Goal: Contribute content: Add original content to the website for others to see

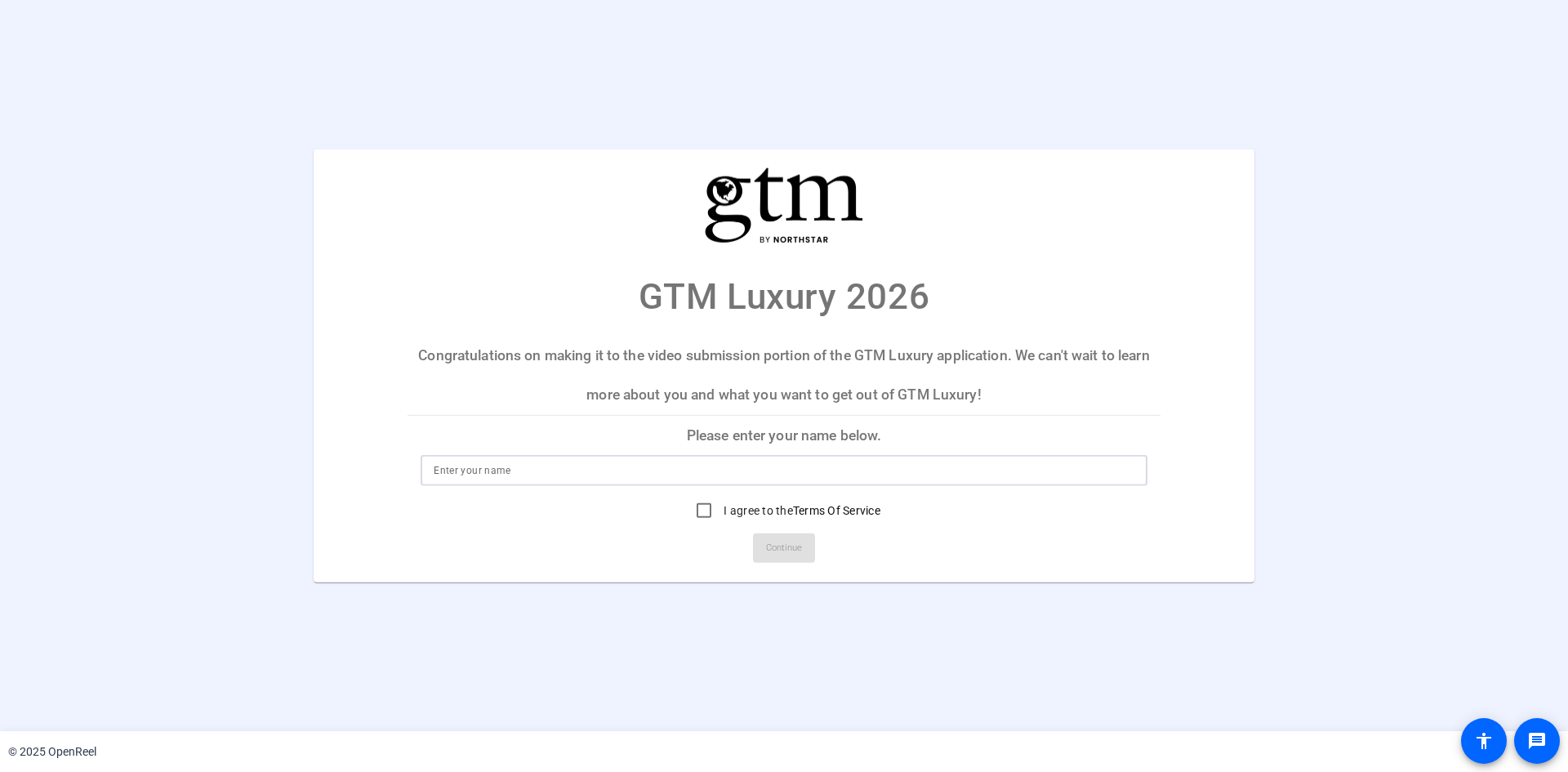
click at [622, 467] on input at bounding box center [784, 471] width 700 height 20
type input "[PERSON_NAME]"
click at [702, 506] on input "I agree to the Terms Of Service" at bounding box center [703, 510] width 33 height 33
checkbox input "true"
click at [780, 552] on span "Continue" at bounding box center [784, 548] width 36 height 25
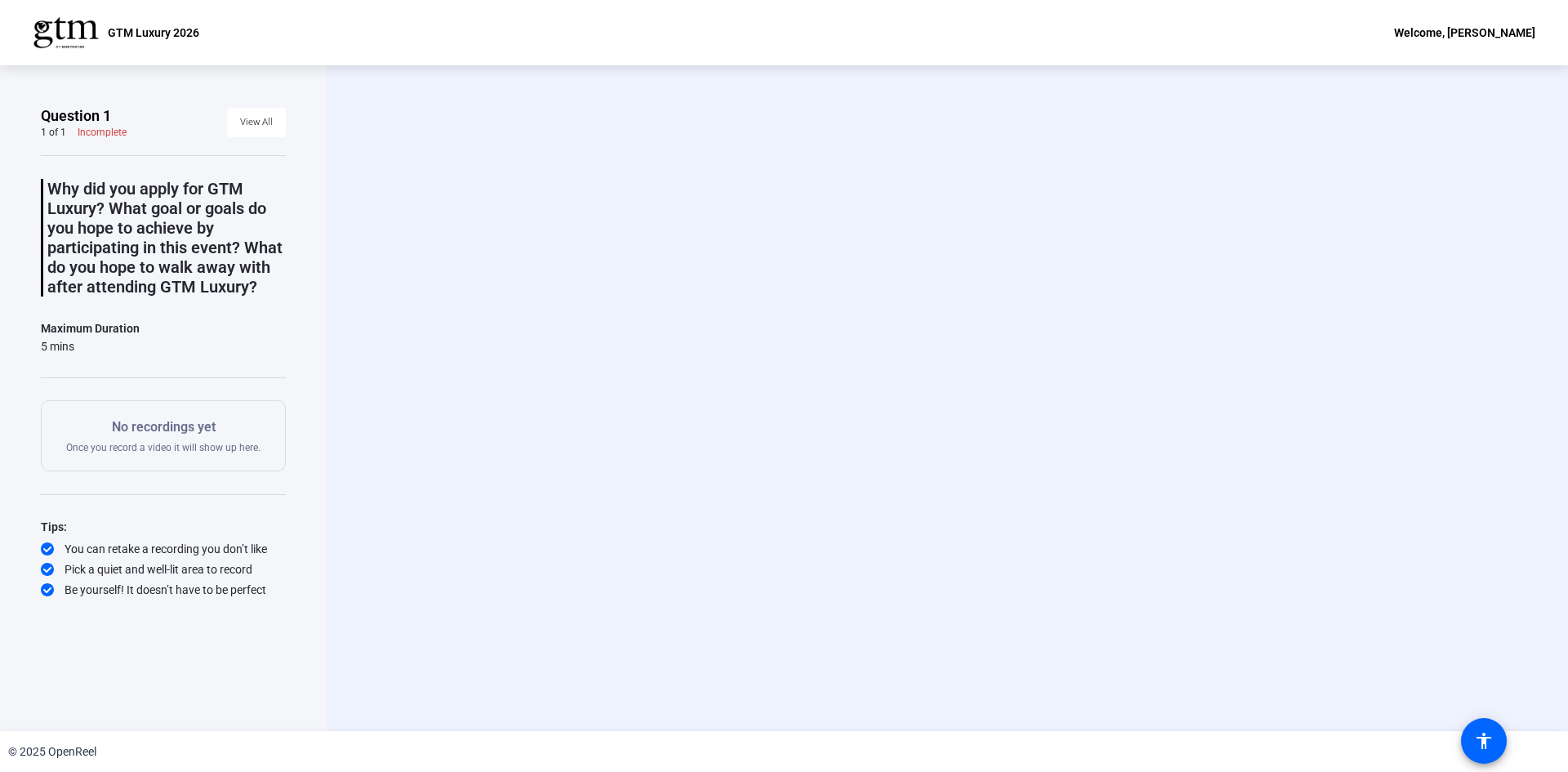
drag, startPoint x: 780, startPoint y: 552, endPoint x: 475, endPoint y: 82, distance: 560.3
click at [79, 248] on p "Why did you apply for GTM Luxury? What goal or goals do you hope to achieve by …" at bounding box center [166, 237] width 238 height 118
click at [174, 439] on div "No recordings yet Once you record a video it will show up here." at bounding box center [163, 435] width 195 height 37
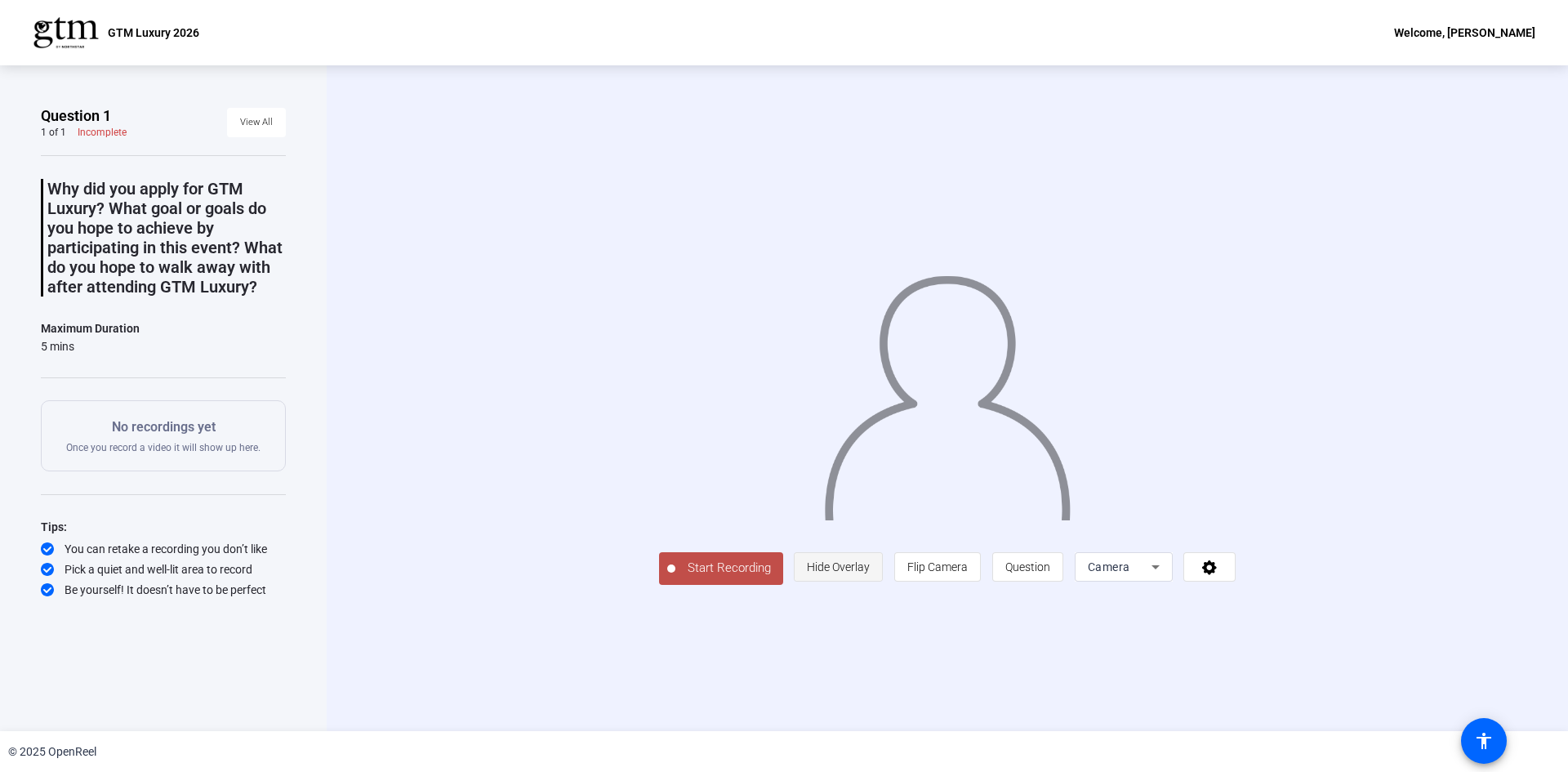
click at [870, 574] on span "Hide Overlay" at bounding box center [838, 567] width 63 height 13
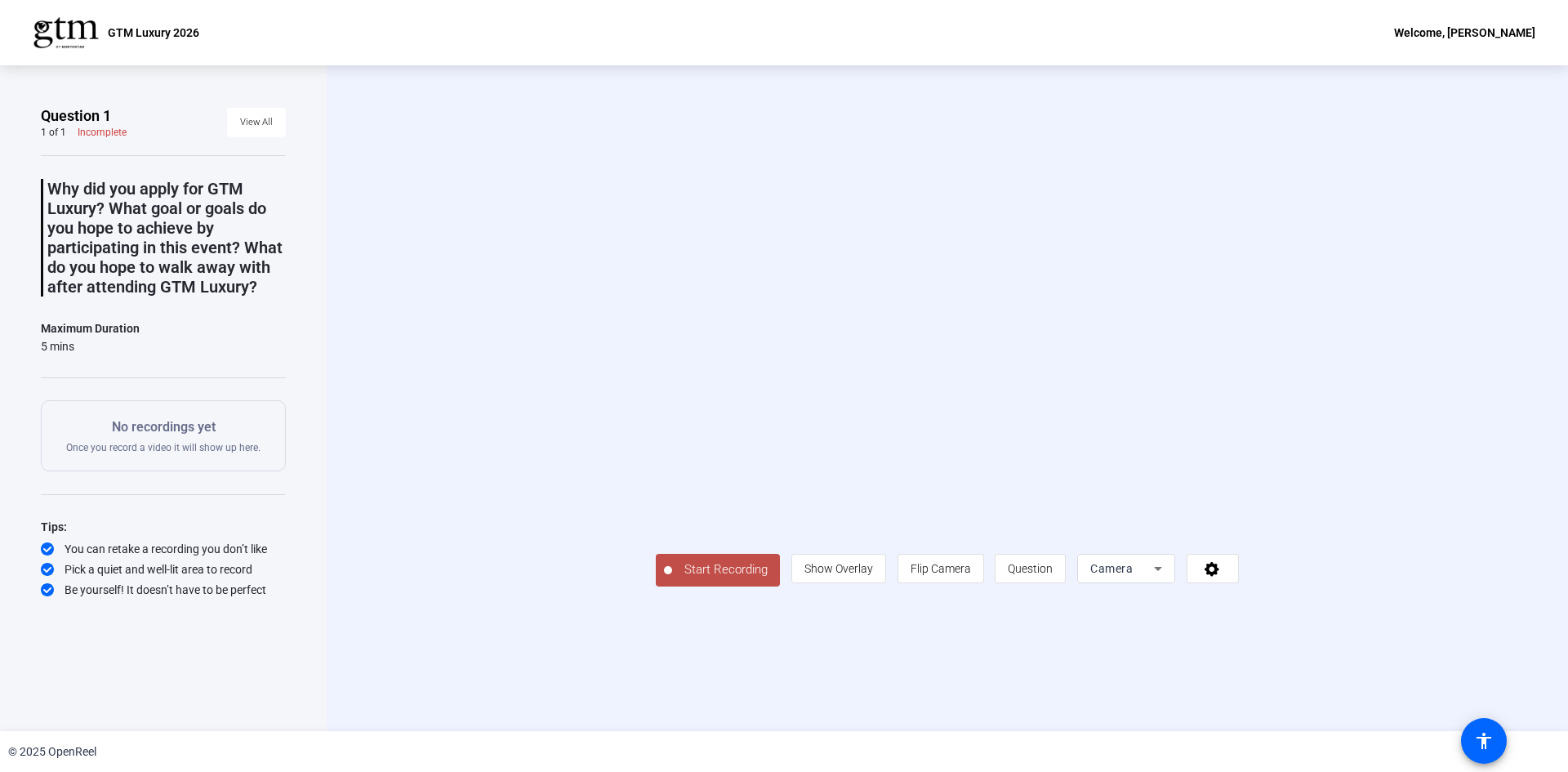
click at [1154, 579] on div "Camera" at bounding box center [1122, 569] width 64 height 20
click at [826, 659] on div at bounding box center [784, 386] width 1568 height 772
click at [672, 579] on span "Start Recording" at bounding box center [726, 570] width 108 height 19
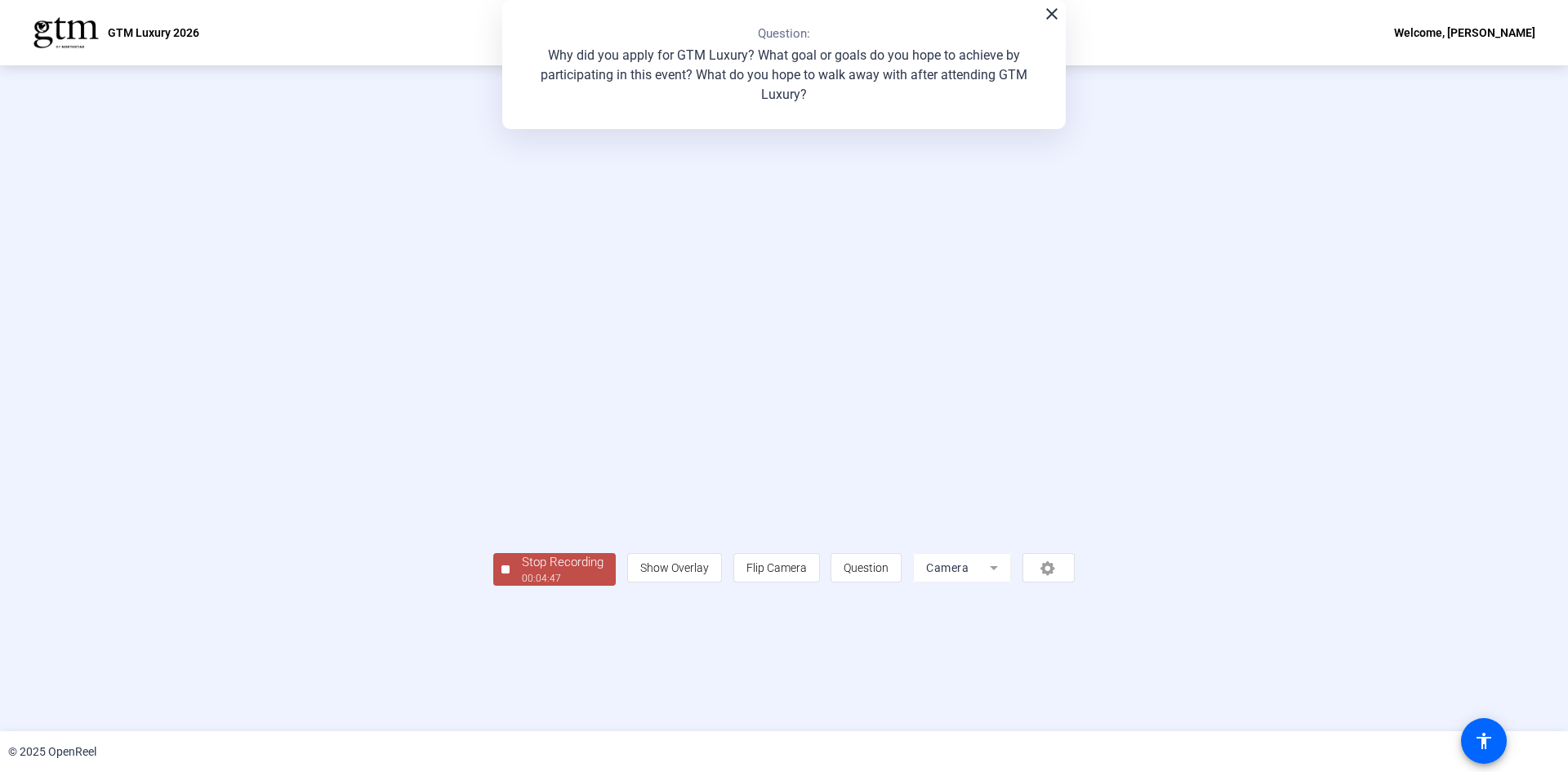
click at [522, 585] on div "00:04:47" at bounding box center [563, 578] width 82 height 15
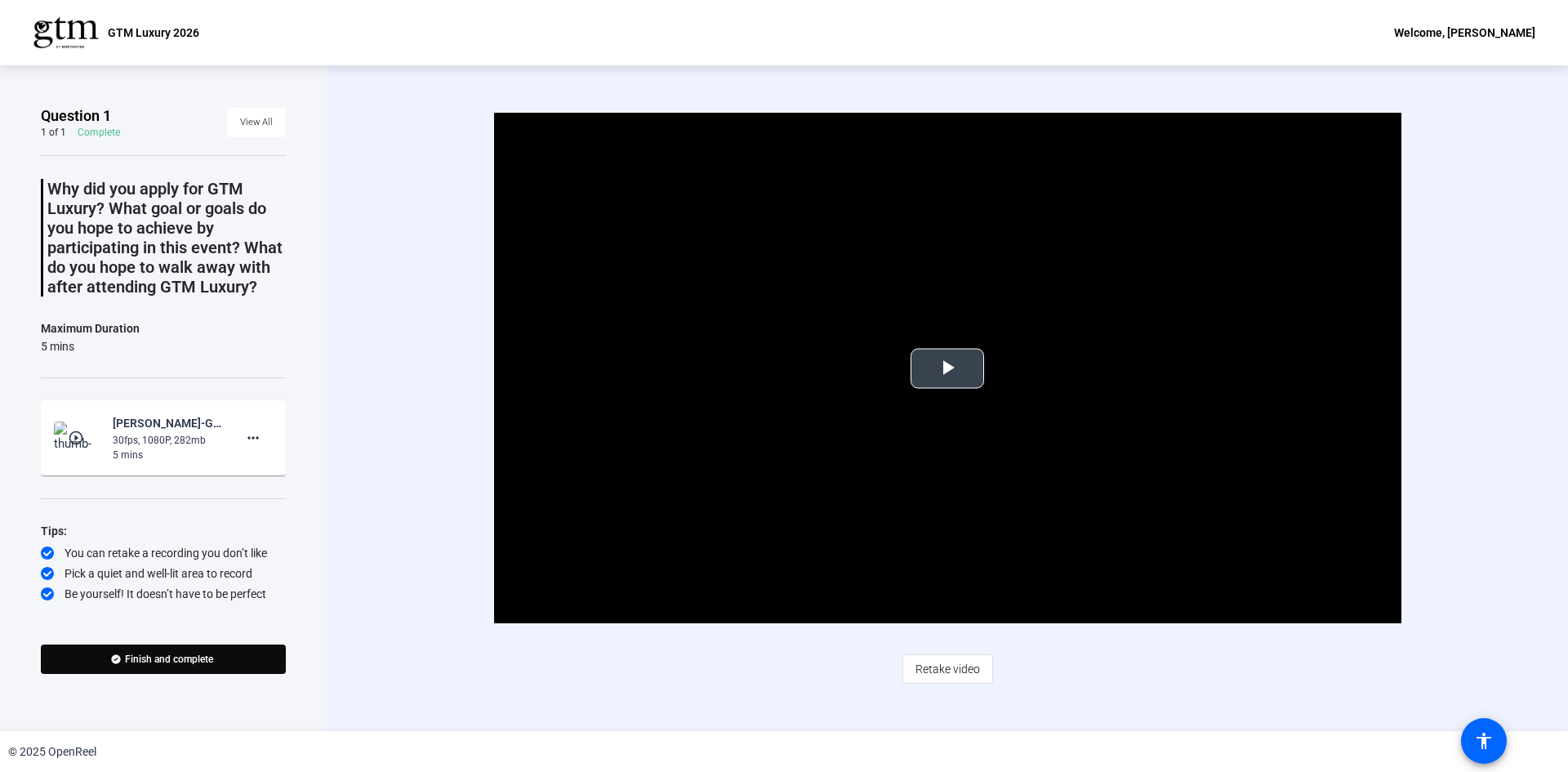
click at [947, 368] on span "Video Player" at bounding box center [947, 368] width 0 height 0
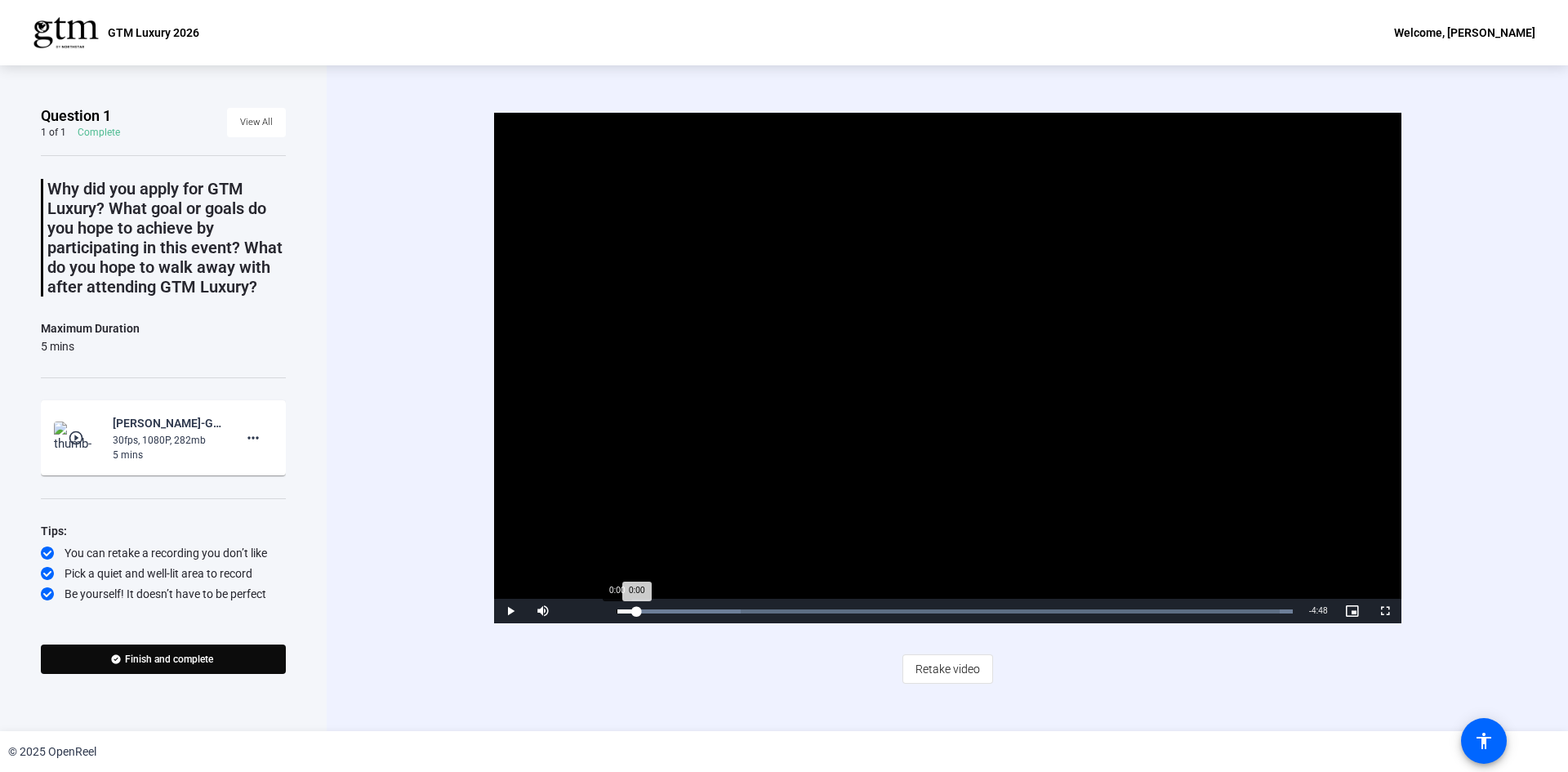
drag, startPoint x: 643, startPoint y: 609, endPoint x: 614, endPoint y: 605, distance: 29.3
click at [614, 605] on div "Loaded : 100.00% 0:00 0:00" at bounding box center [955, 610] width 692 height 25
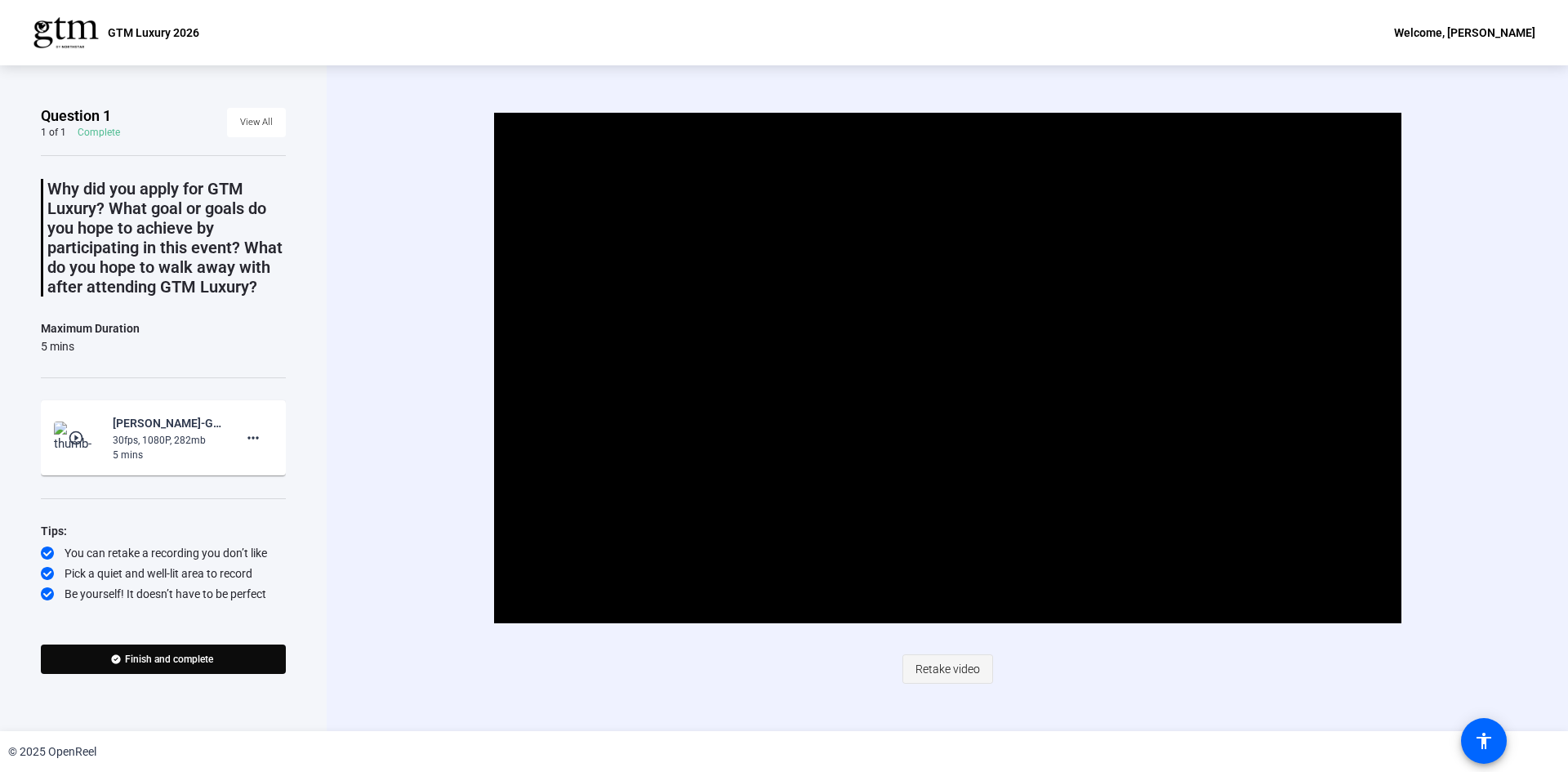
click at [950, 668] on span "Retake video" at bounding box center [948, 668] width 65 height 31
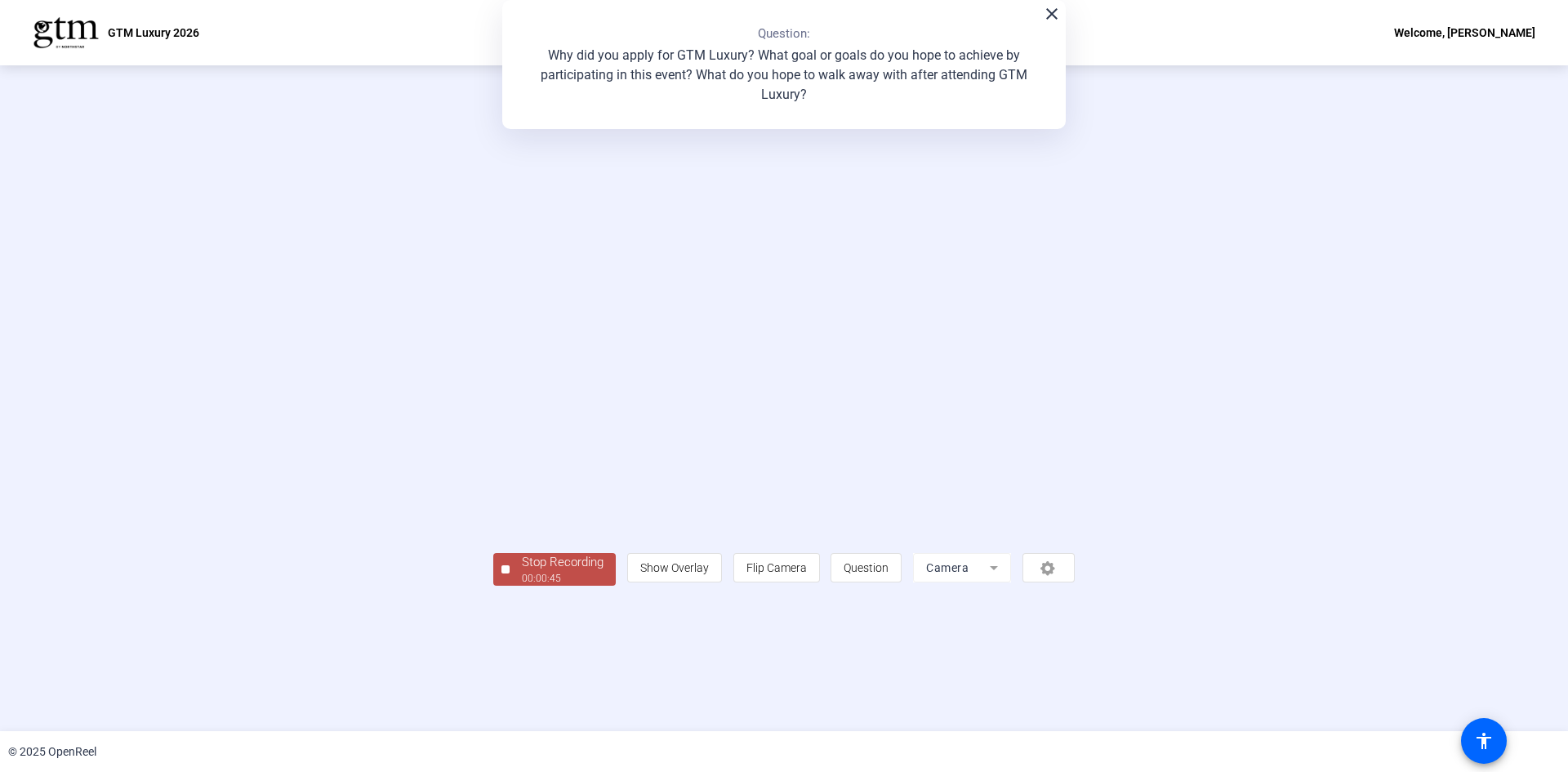
click at [522, 572] on div "Stop Recording" at bounding box center [563, 562] width 82 height 19
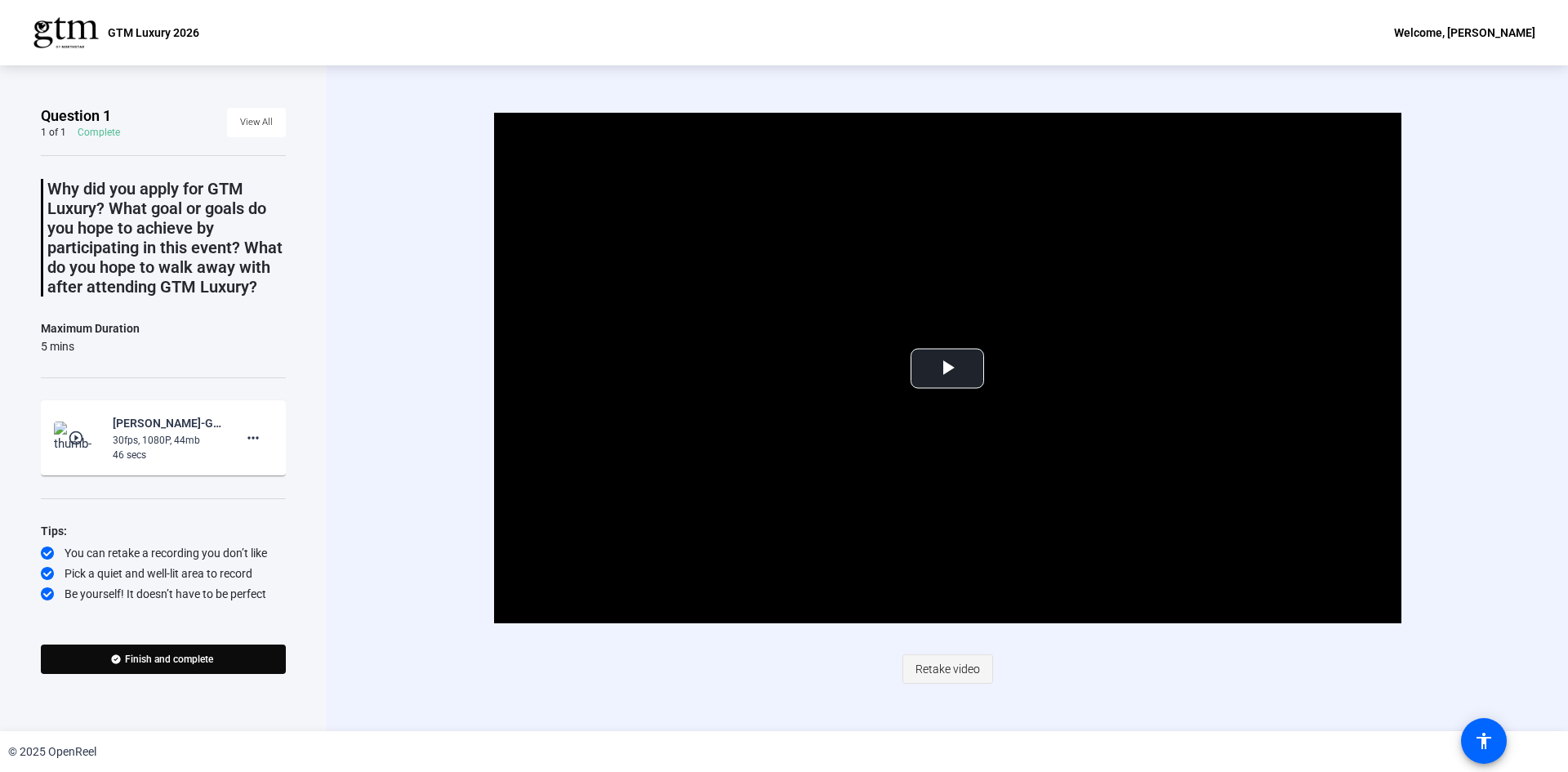
click at [953, 667] on span "Retake video" at bounding box center [948, 668] width 65 height 31
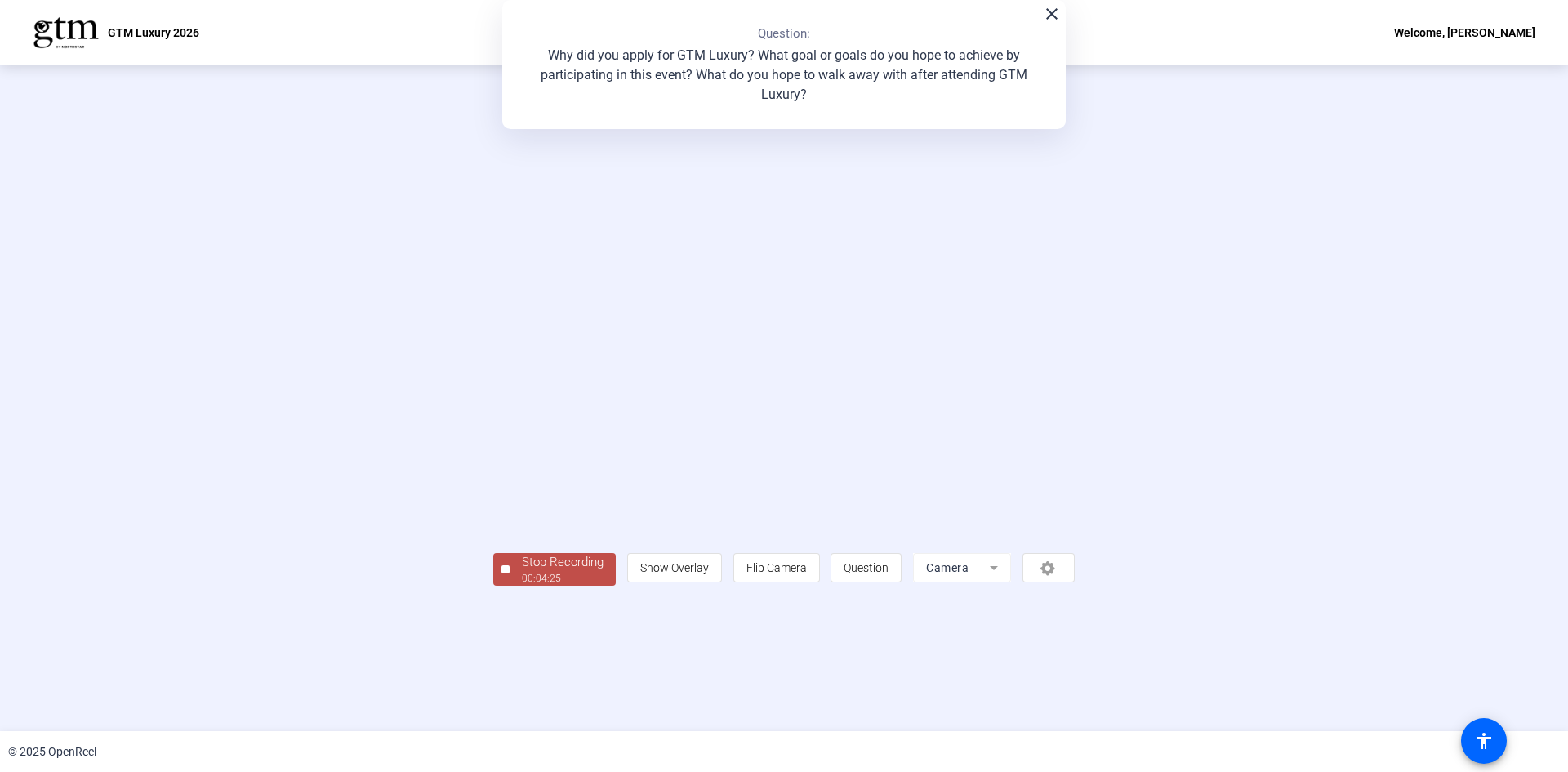
click at [522, 572] on div "Stop Recording" at bounding box center [563, 562] width 82 height 19
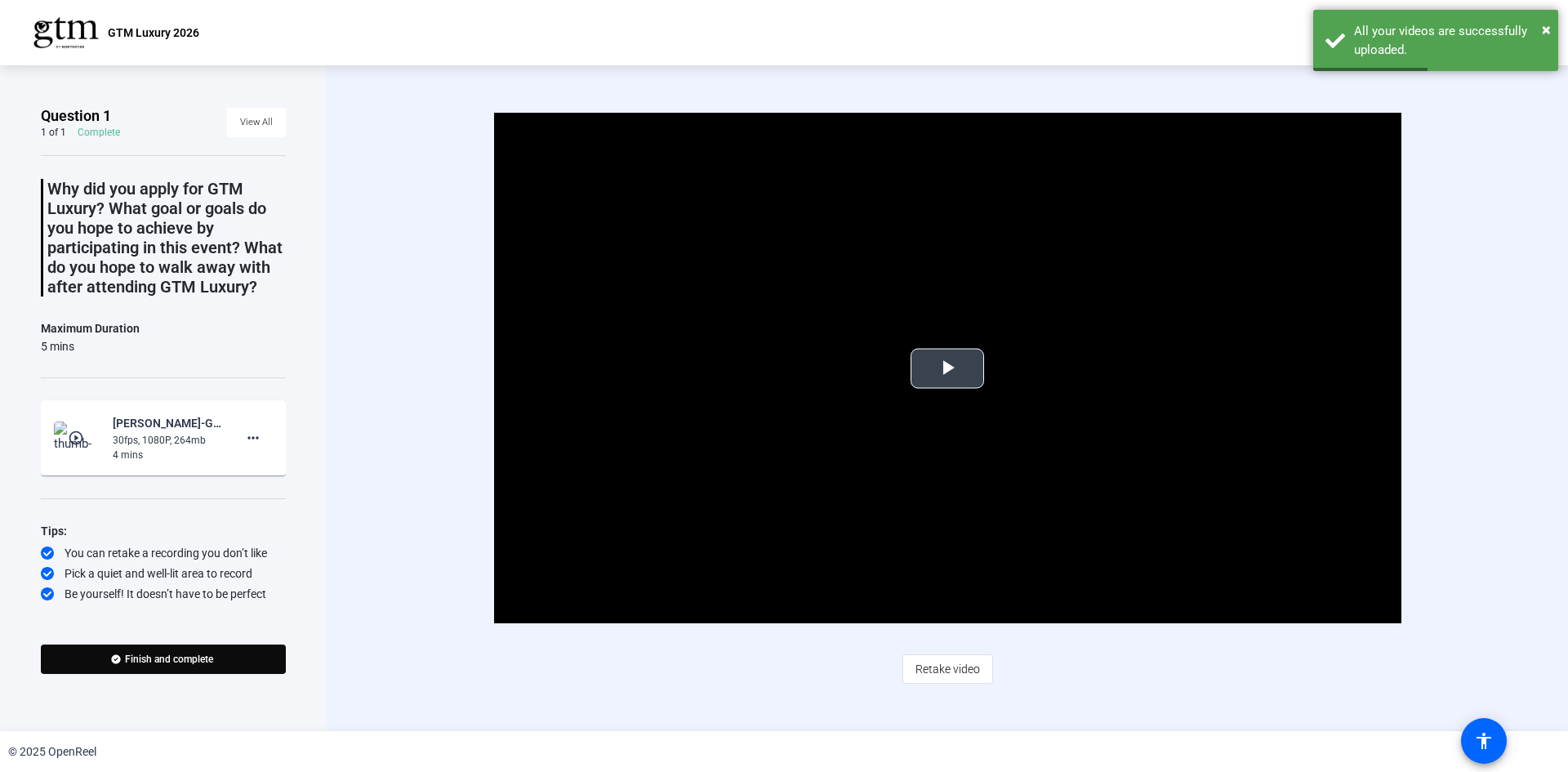
click at [947, 368] on span "Video Player" at bounding box center [947, 368] width 0 height 0
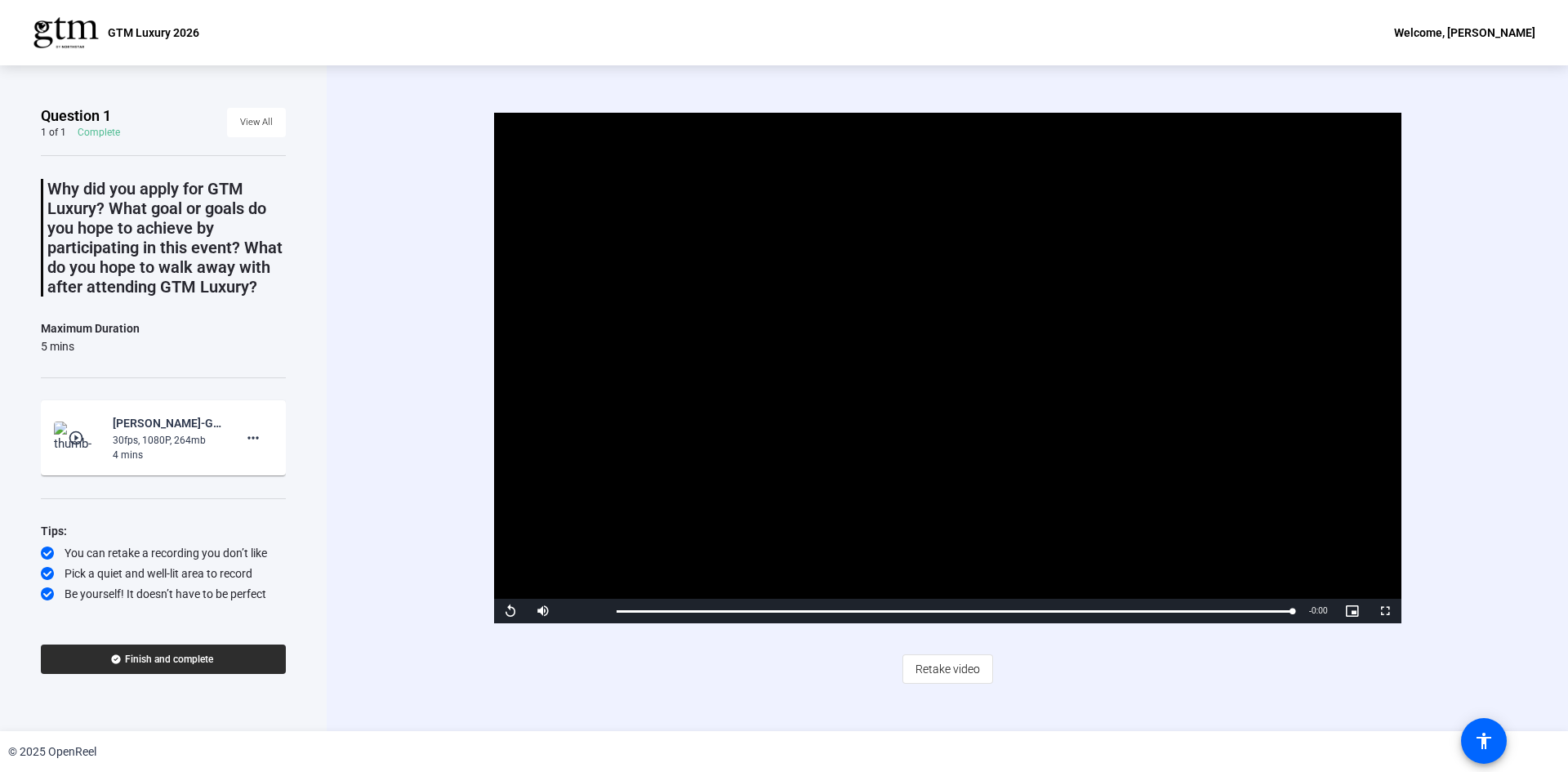
click at [209, 662] on span "Finish and complete" at bounding box center [169, 658] width 88 height 13
